Goal: Task Accomplishment & Management: Manage account settings

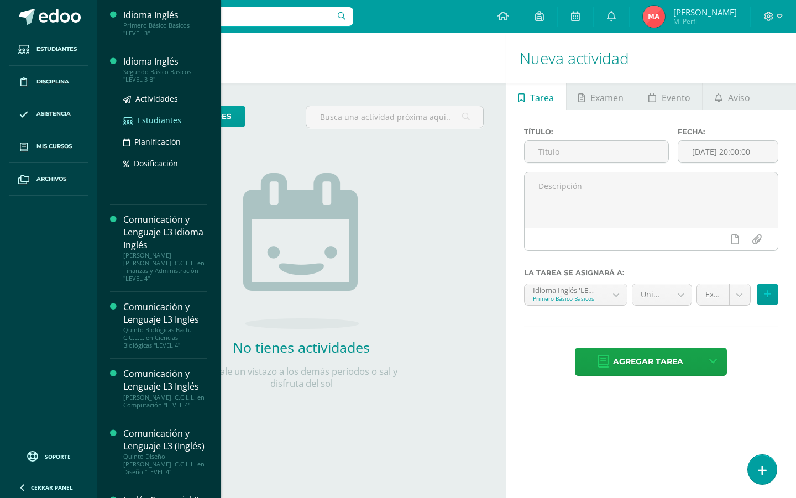
click at [159, 115] on span "Estudiantes" at bounding box center [160, 120] width 44 height 11
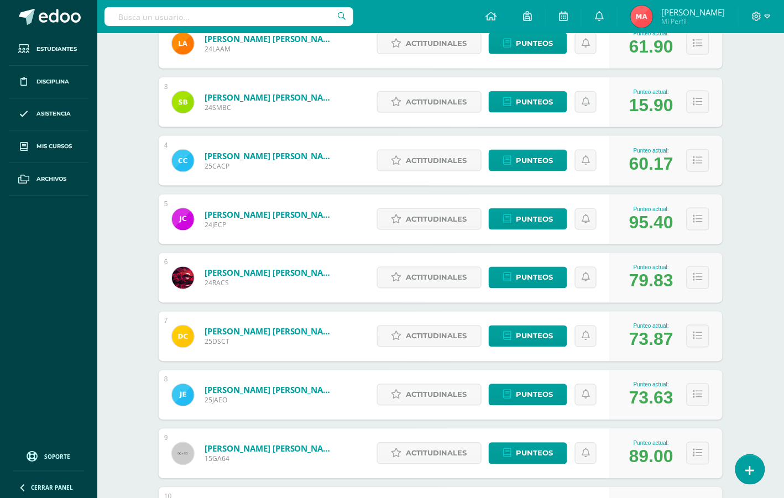
scroll to position [112, 0]
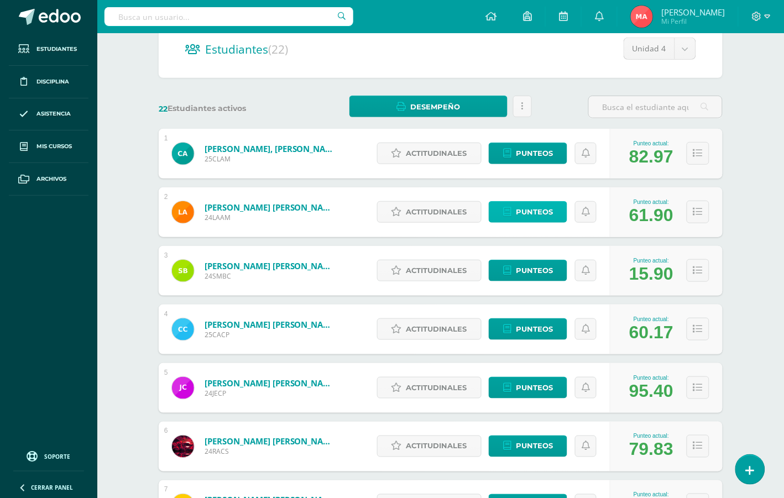
click at [523, 212] on span "Punteos" at bounding box center [534, 212] width 37 height 20
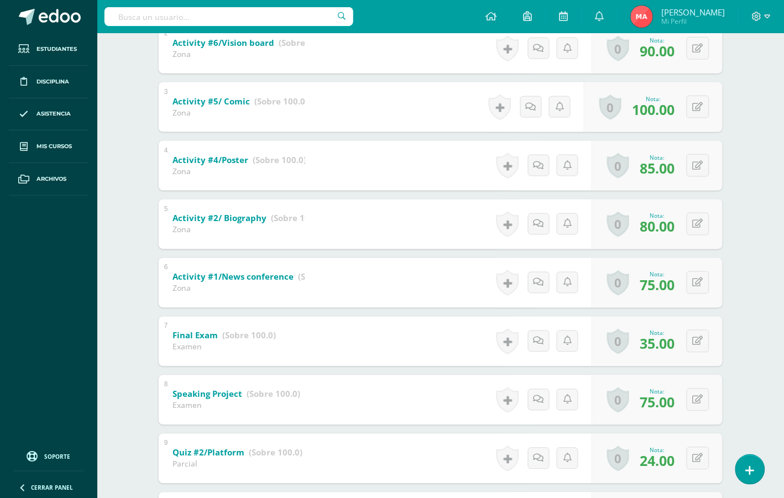
scroll to position [346, 0]
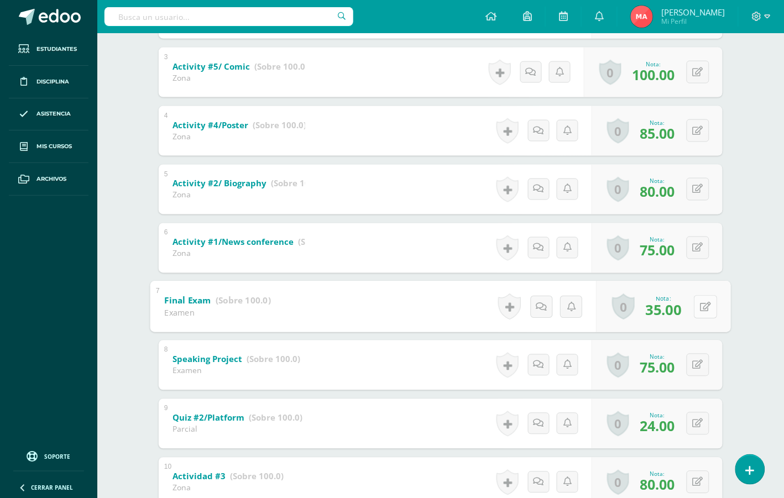
click at [700, 306] on icon at bounding box center [705, 306] width 11 height 9
click at [697, 369] on button at bounding box center [698, 365] width 23 height 23
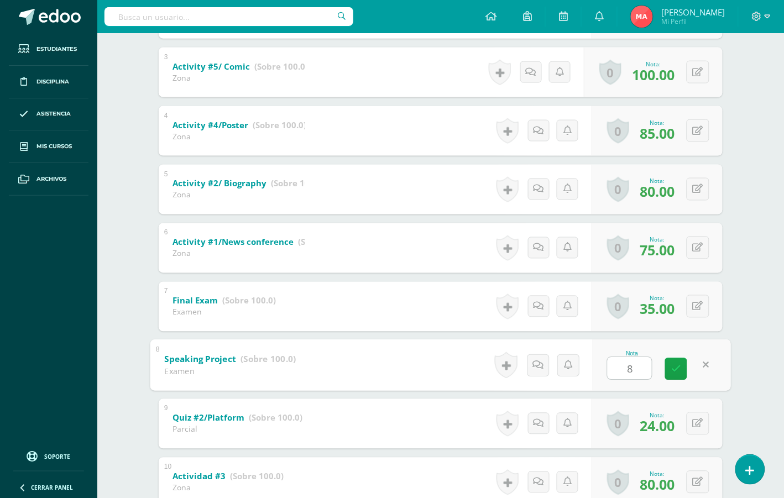
type input "85"
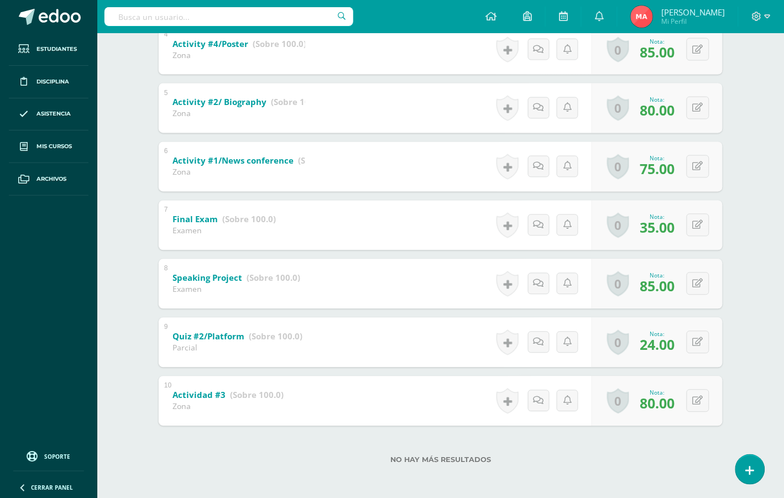
scroll to position [428, 0]
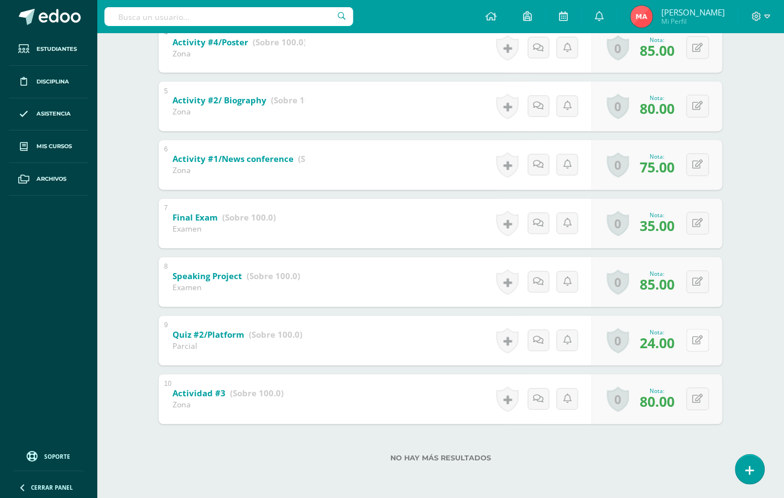
click at [692, 341] on button at bounding box center [698, 340] width 23 height 23
type input "3"
type input "50"
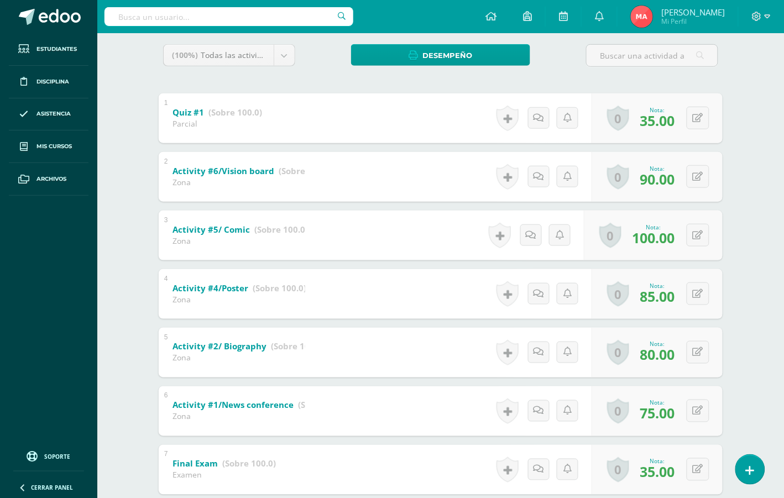
scroll to position [207, 0]
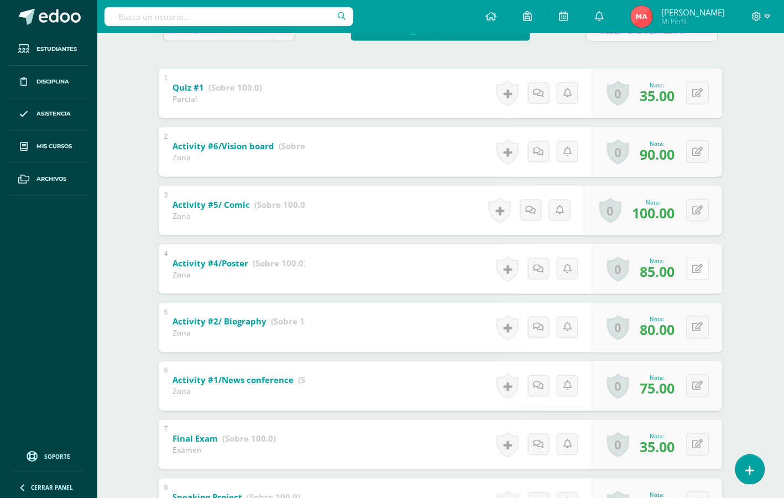
click at [691, 273] on div "0 Logros Logros obtenidos Aún no hay logros agregados Nota: 85.00" at bounding box center [657, 269] width 131 height 50
click at [756, 344] on div "Idioma Inglés Segundo Básico Basicos "LEVEL 3 B" Herramientas Detalle de asiste…" at bounding box center [440, 272] width 687 height 893
click at [700, 382] on icon at bounding box center [705, 385] width 11 height 9
type input "90"
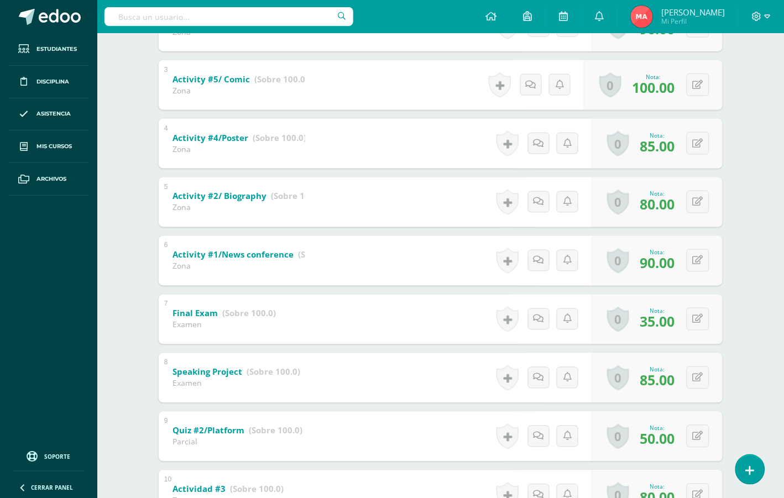
scroll to position [346, 0]
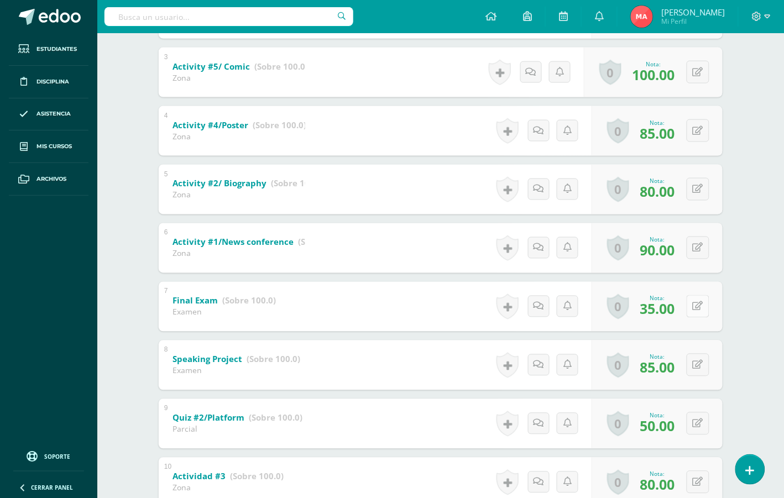
click at [695, 305] on button at bounding box center [698, 306] width 23 height 23
click at [750, 383] on div "Idioma Inglés Segundo Básico Basicos "LEVEL 3 B" Herramientas Detalle de asiste…" at bounding box center [440, 134] width 687 height 893
click at [700, 364] on icon at bounding box center [705, 364] width 11 height 9
click at [770, 395] on div "Idioma Inglés Segundo Básico Basicos "LEVEL 3 B" Herramientas Detalle de asiste…" at bounding box center [440, 134] width 687 height 893
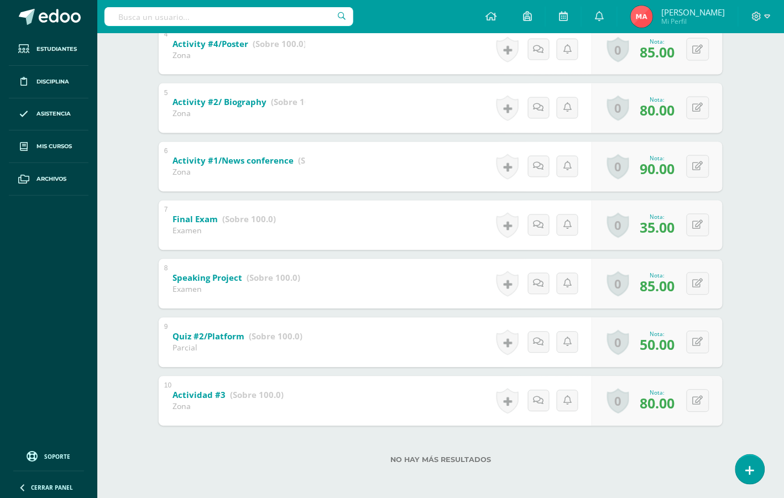
scroll to position [428, 0]
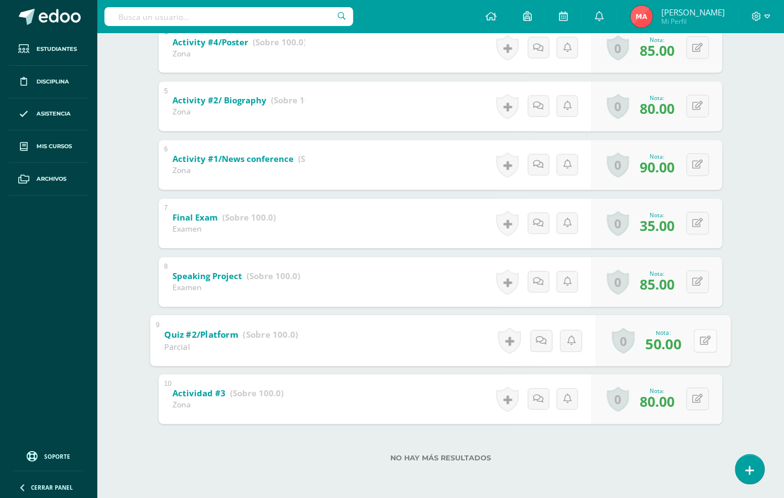
click at [694, 342] on button at bounding box center [705, 340] width 23 height 23
type input "75"
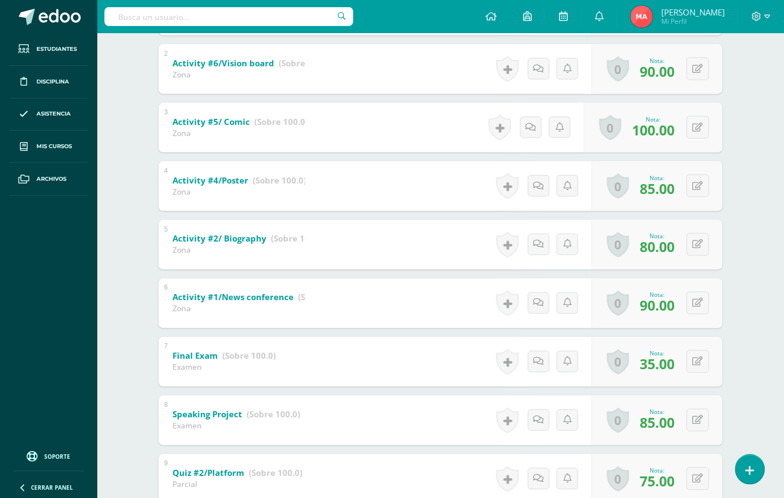
scroll to position [221, 0]
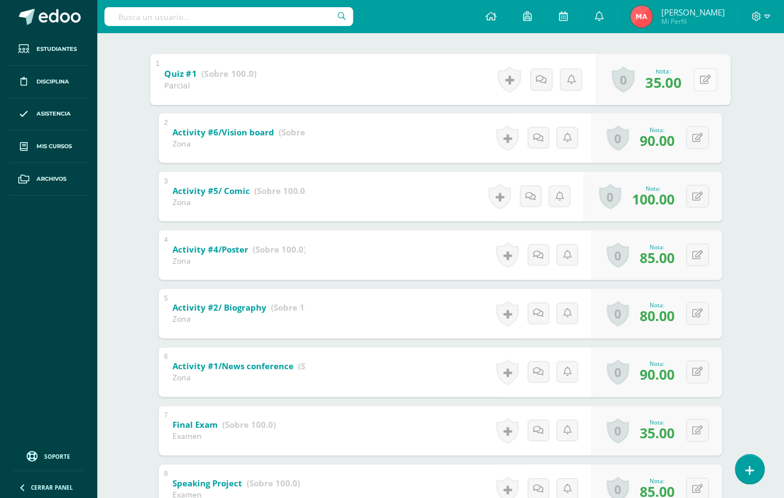
click at [693, 76] on div "0 Logros Logros obtenidos Aún no hay logros agregados Nota: 35.00" at bounding box center [664, 79] width 135 height 51
click at [702, 81] on icon at bounding box center [705, 79] width 11 height 9
type input "60"
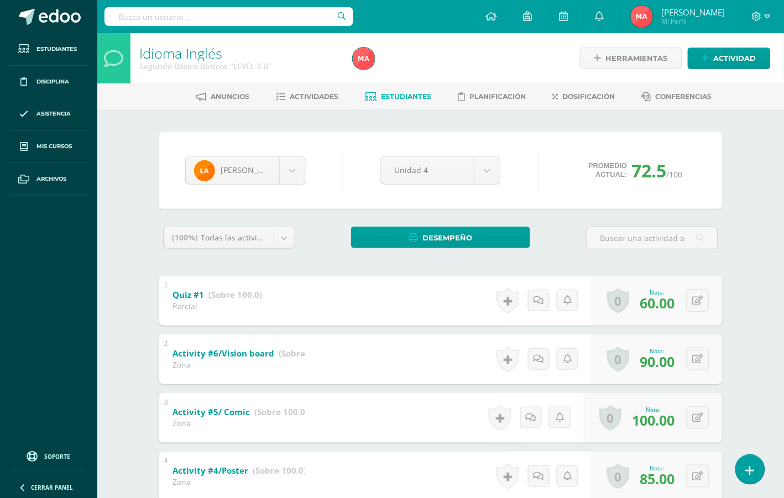
click at [405, 97] on span "Estudiantes" at bounding box center [406, 96] width 50 height 8
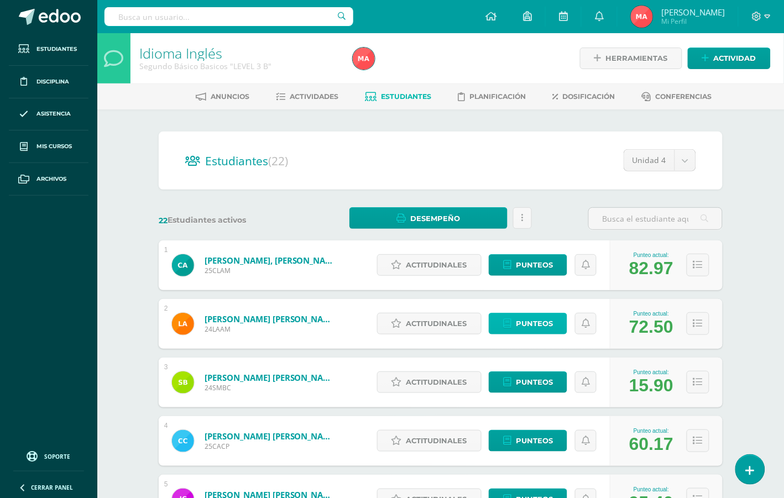
click at [536, 324] on span "Punteos" at bounding box center [534, 323] width 37 height 20
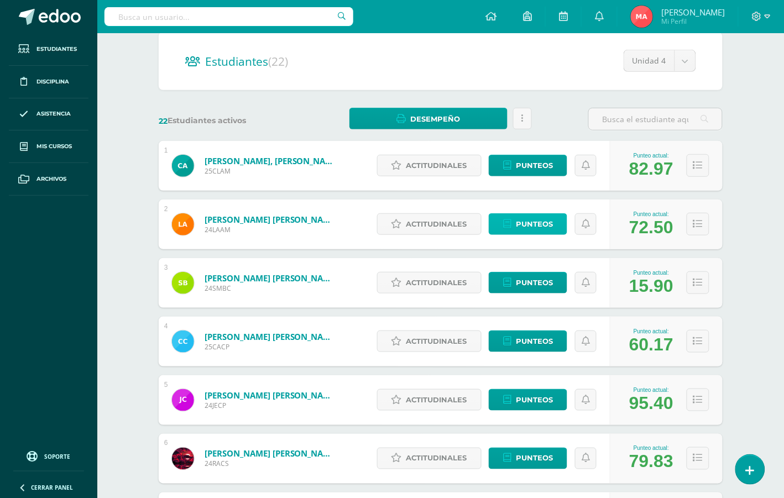
scroll to position [138, 0]
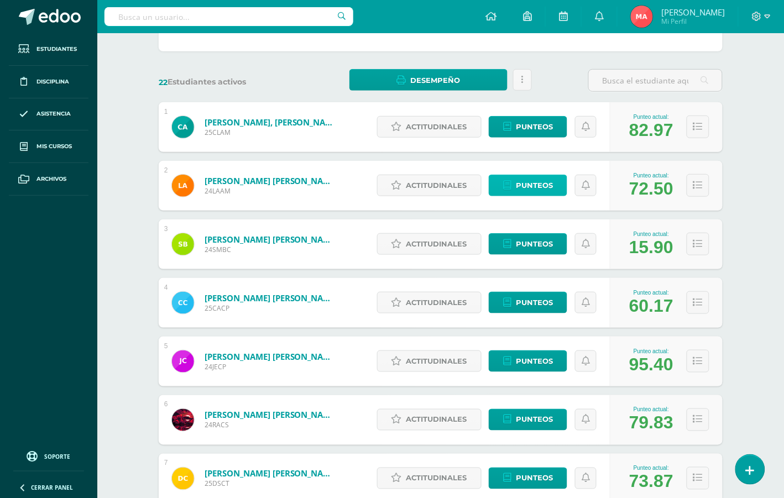
click at [531, 186] on span "Punteos" at bounding box center [534, 185] width 37 height 20
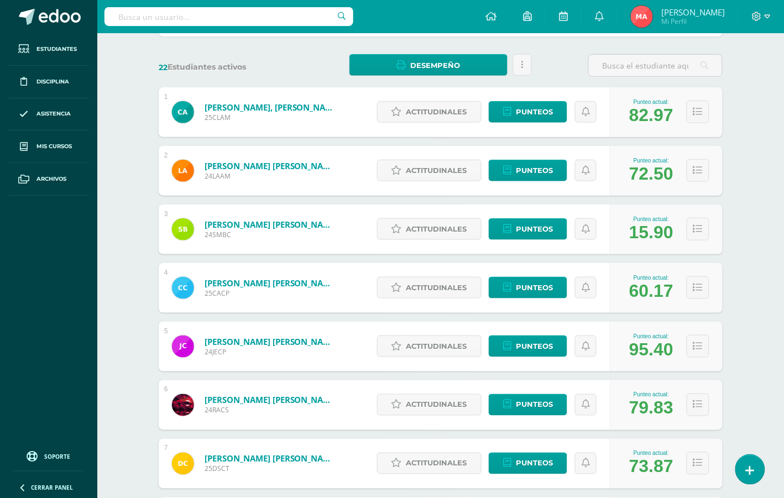
scroll to position [138, 0]
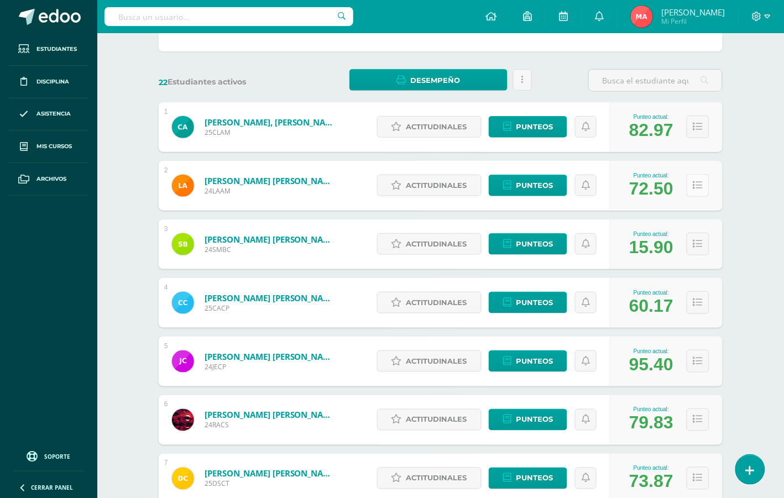
click at [702, 180] on button at bounding box center [698, 185] width 23 height 23
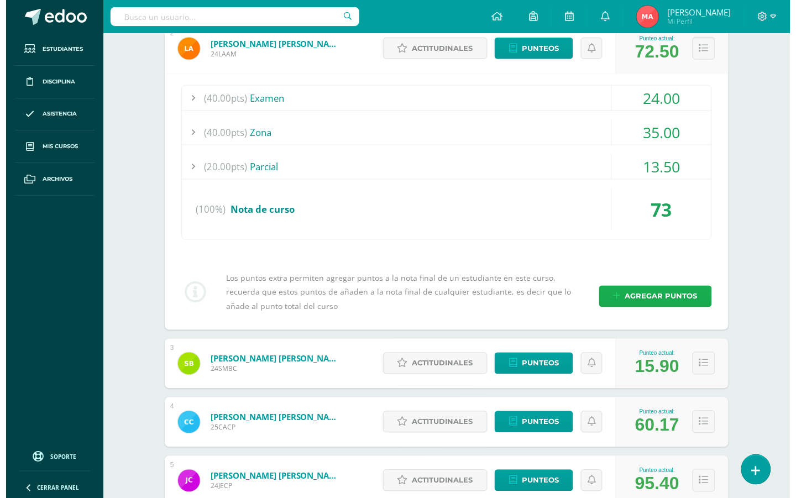
scroll to position [276, 0]
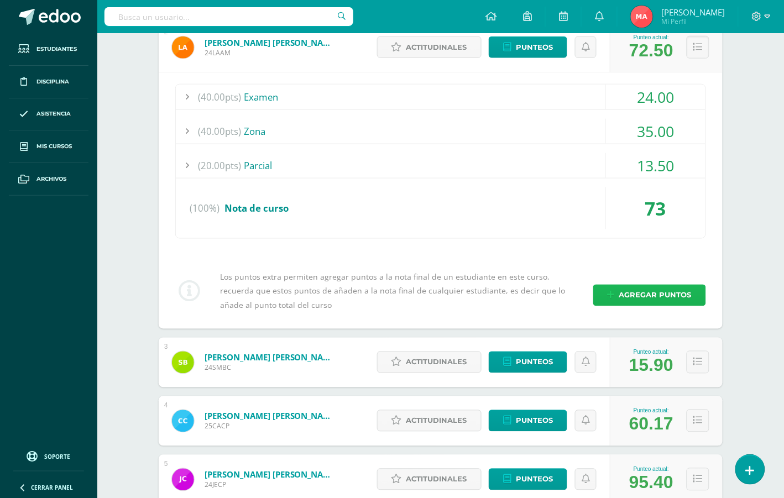
click at [658, 292] on span "Agregar puntos" at bounding box center [655, 295] width 72 height 20
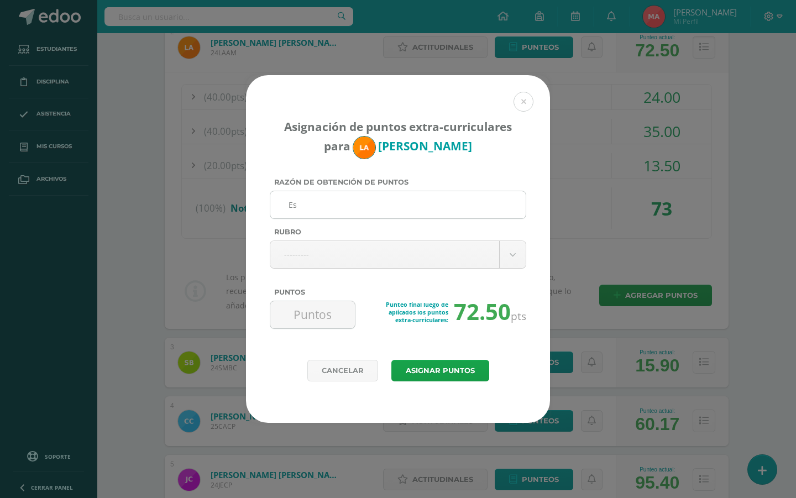
type input "E"
type input "Trabajo extra"
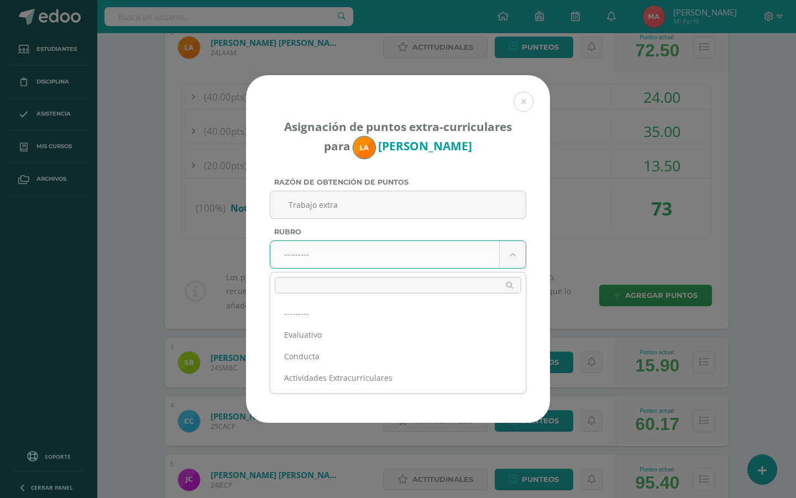
click at [314, 391] on ul "--------- Evaluativo Conducta Actividades Extracurriculares" at bounding box center [397, 345] width 255 height 95
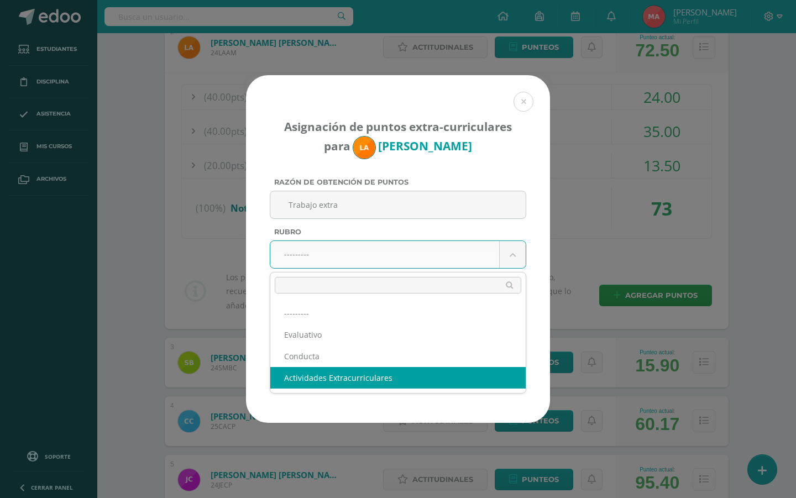
select select "3"
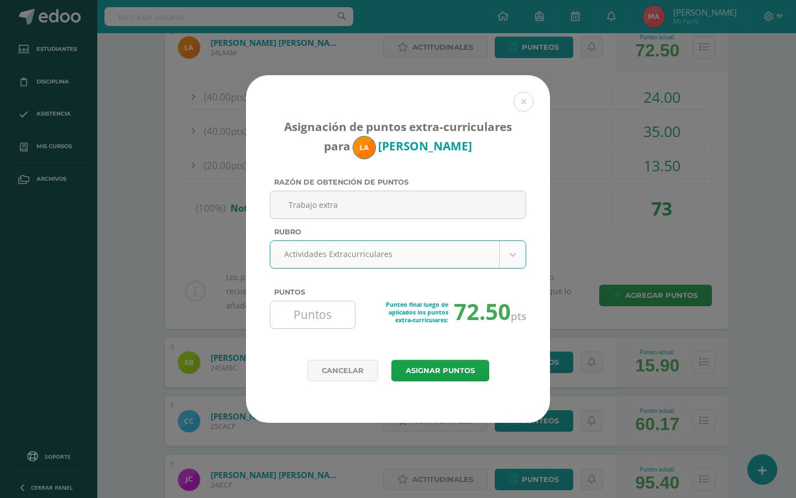
click at [308, 318] on input "Puntos" at bounding box center [313, 314] width 76 height 27
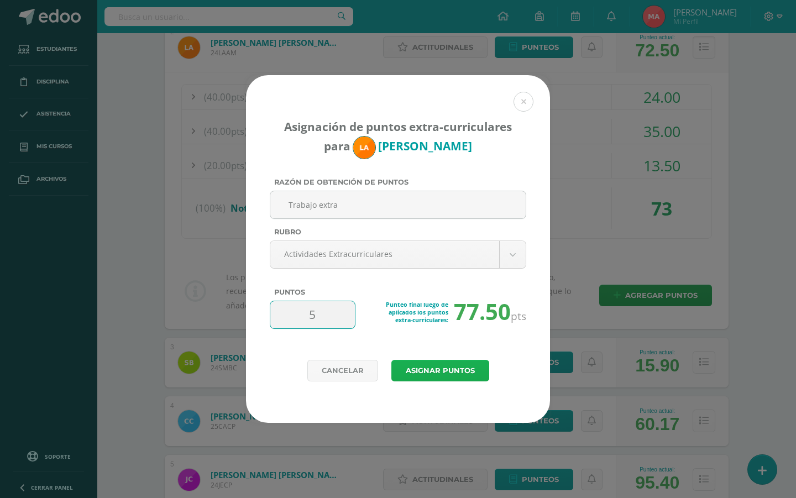
type input "5"
click at [411, 376] on button "Asignar puntos" at bounding box center [440, 371] width 98 height 22
